Goal: Transaction & Acquisition: Obtain resource

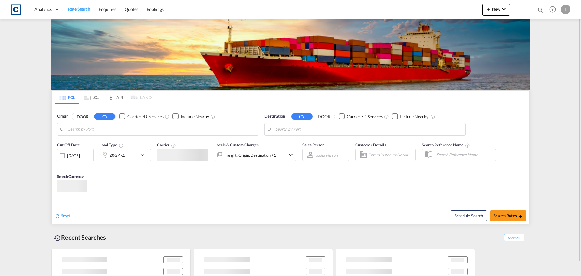
type input "[GEOGRAPHIC_DATA], GBGRG"
type input "[GEOGRAPHIC_DATA], [GEOGRAPHIC_DATA]"
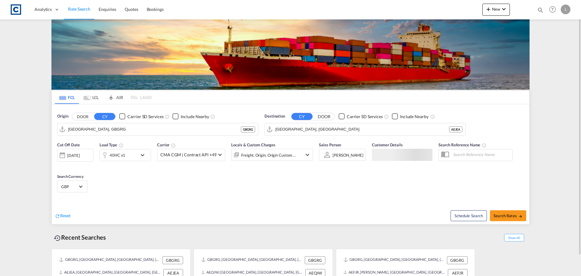
click at [83, 117] on button "DOOR" at bounding box center [82, 116] width 21 height 7
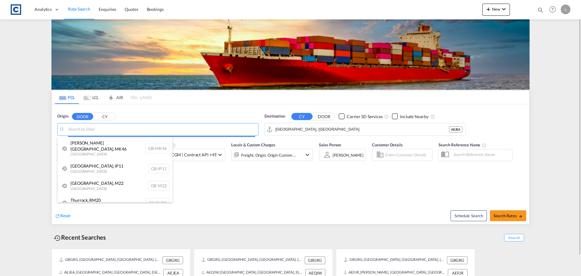
drag, startPoint x: 84, startPoint y: 131, endPoint x: 82, endPoint y: 128, distance: 3.7
click at [82, 128] on body "Analytics Dashboard Rate Search Enquiries Quotes Bookings" at bounding box center [290, 138] width 581 height 276
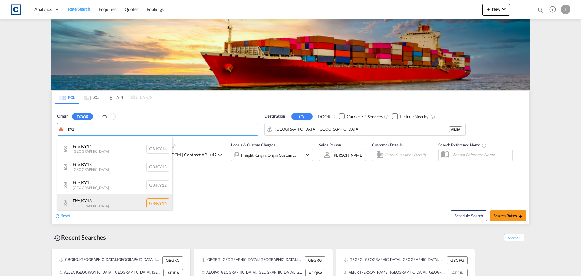
scroll to position [30, 0]
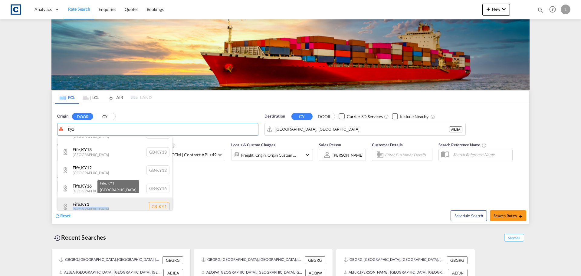
click at [121, 204] on div "Fife , KY1 [GEOGRAPHIC_DATA] [GEOGRAPHIC_DATA]-KY1" at bounding box center [115, 206] width 115 height 18
type input "GB-KY1, Fife"
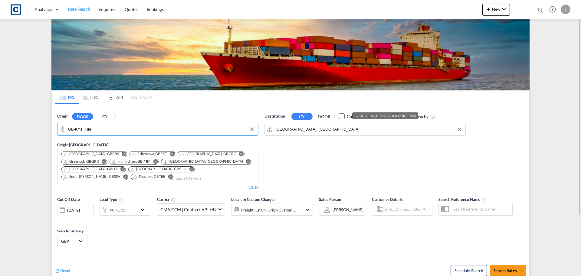
click at [299, 135] on md-autocomplete-wrap "[GEOGRAPHIC_DATA], [GEOGRAPHIC_DATA]" at bounding box center [369, 131] width 187 height 12
click at [306, 125] on input "[GEOGRAPHIC_DATA], [GEOGRAPHIC_DATA]" at bounding box center [369, 129] width 187 height 9
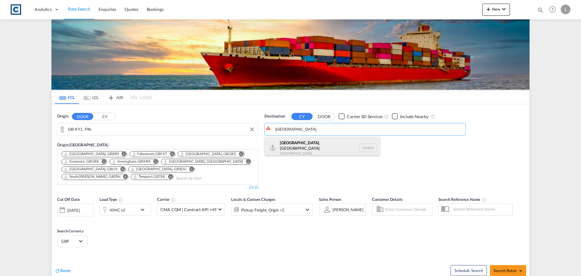
drag, startPoint x: 311, startPoint y: 147, endPoint x: 224, endPoint y: 171, distance: 90.1
click at [309, 149] on div "[GEOGRAPHIC_DATA] , [GEOGRAPHIC_DATA] [GEOGRAPHIC_DATA] USHOU" at bounding box center [322, 148] width 115 height 22
type input "[GEOGRAPHIC_DATA], [GEOGRAPHIC_DATA], USHOU"
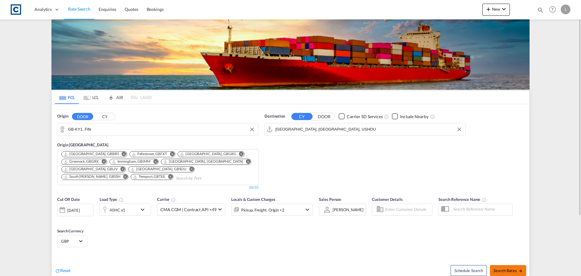
click at [502, 273] on button "Search Rates" at bounding box center [508, 270] width 36 height 11
type input "KY1 to USHOU / [DATE]"
